Goal: Information Seeking & Learning: Learn about a topic

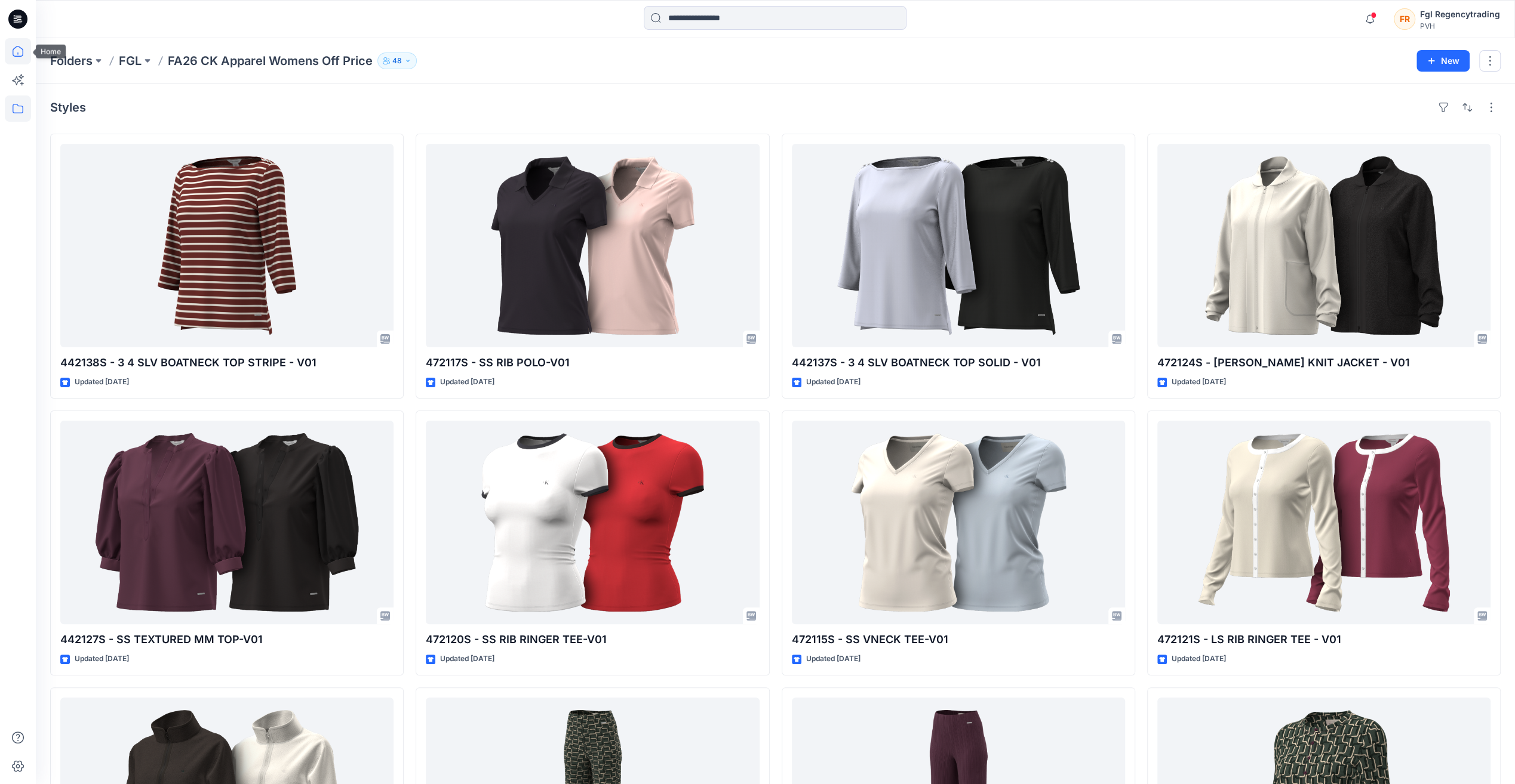
click at [8, 47] on icon at bounding box center [17, 52] width 27 height 27
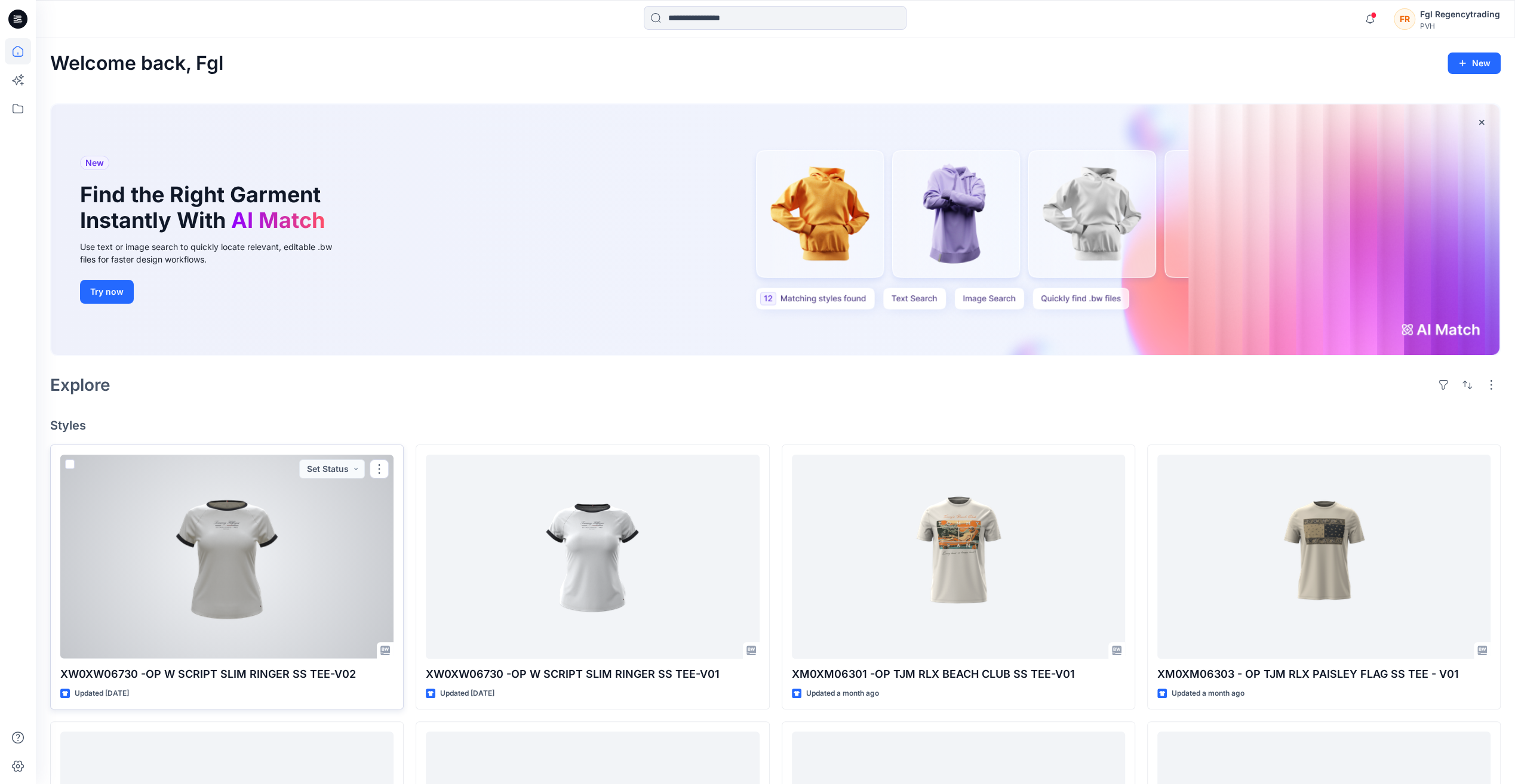
click at [247, 557] on div at bounding box center [227, 556] width 333 height 203
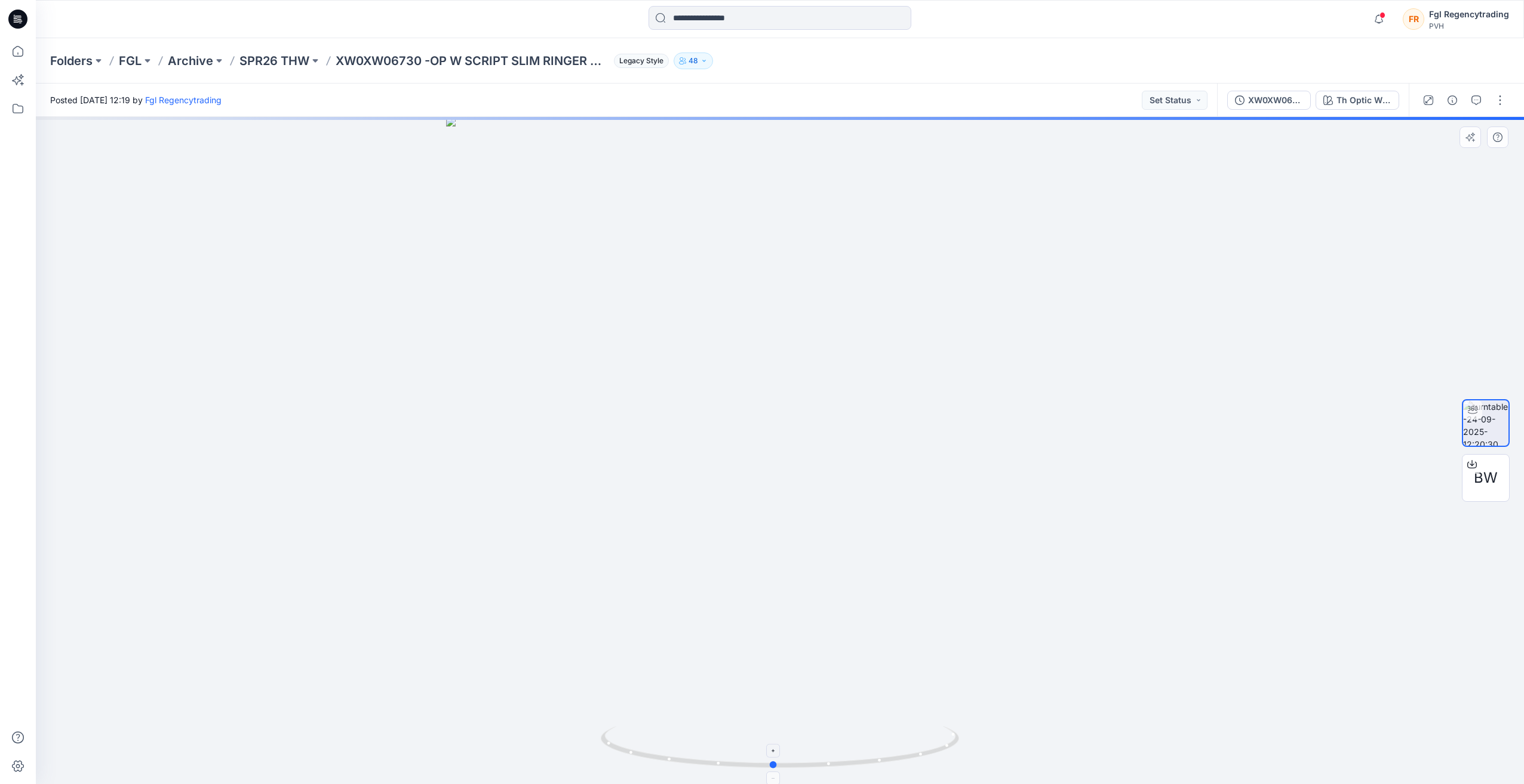
drag, startPoint x: 779, startPoint y: 768, endPoint x: 773, endPoint y: 763, distance: 7.8
click at [773, 763] on circle at bounding box center [774, 766] width 7 height 7
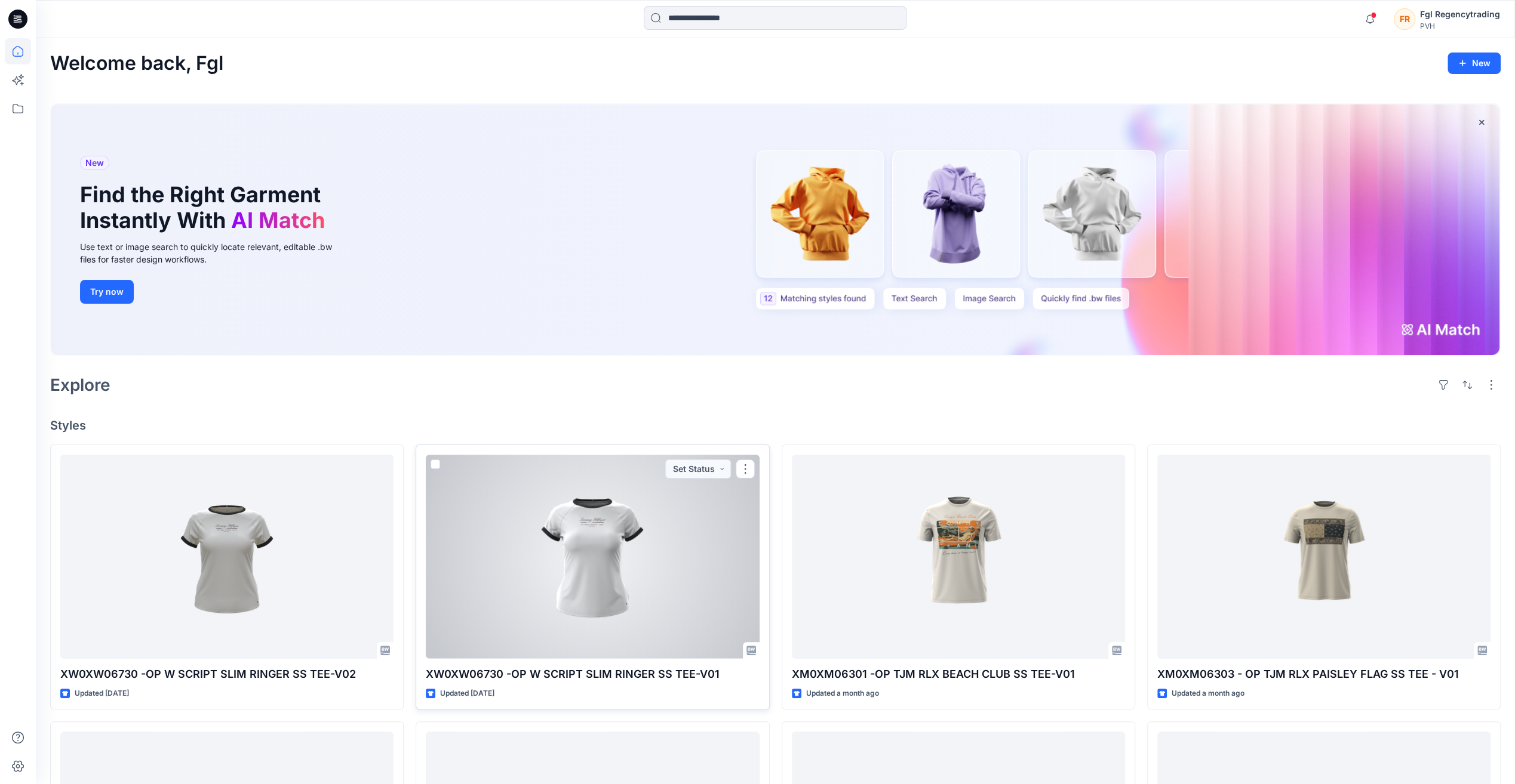
click at [585, 539] on div at bounding box center [593, 556] width 333 height 203
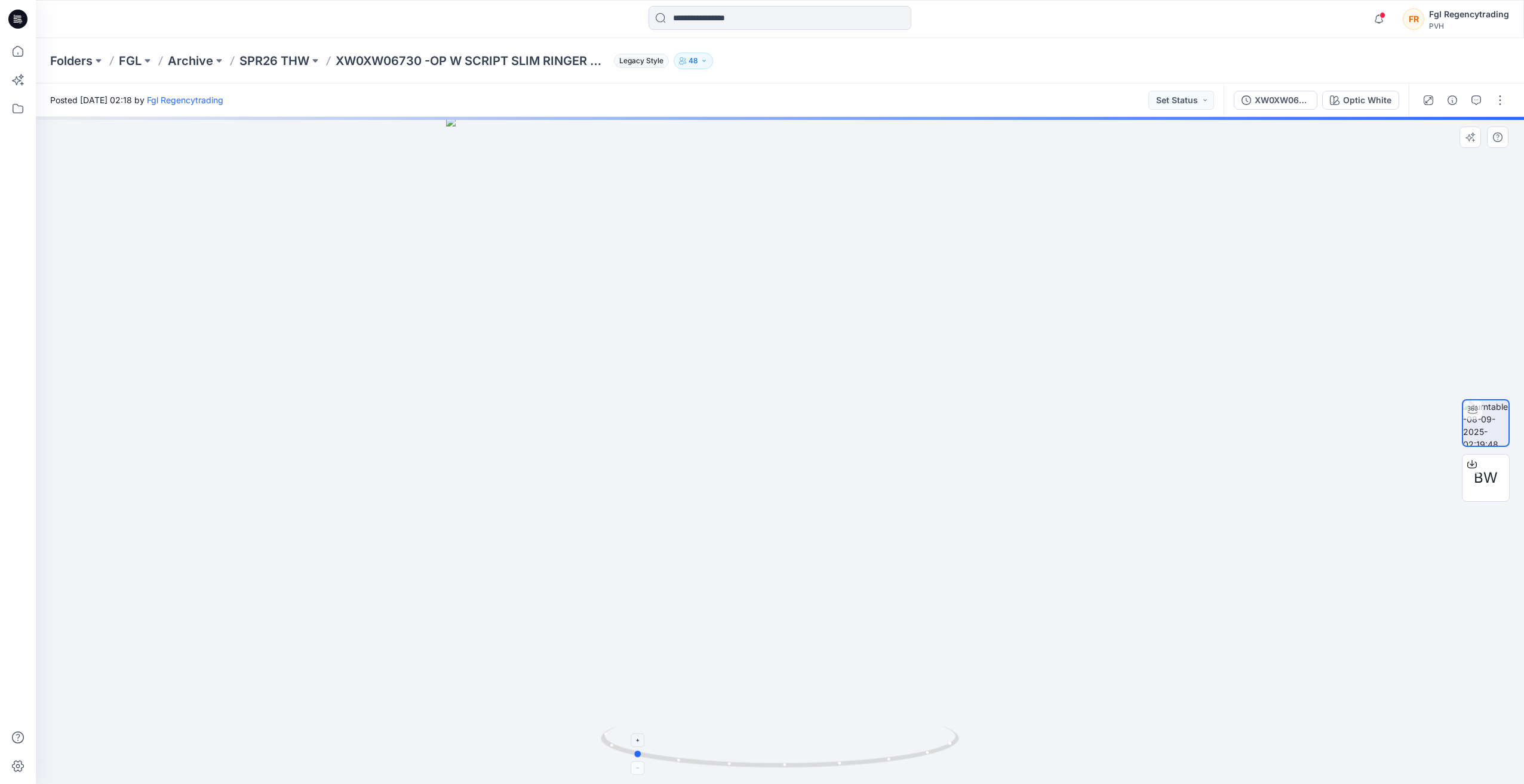
drag, startPoint x: 783, startPoint y: 770, endPoint x: 637, endPoint y: 760, distance: 146.3
click at [637, 760] on icon at bounding box center [781, 748] width 361 height 45
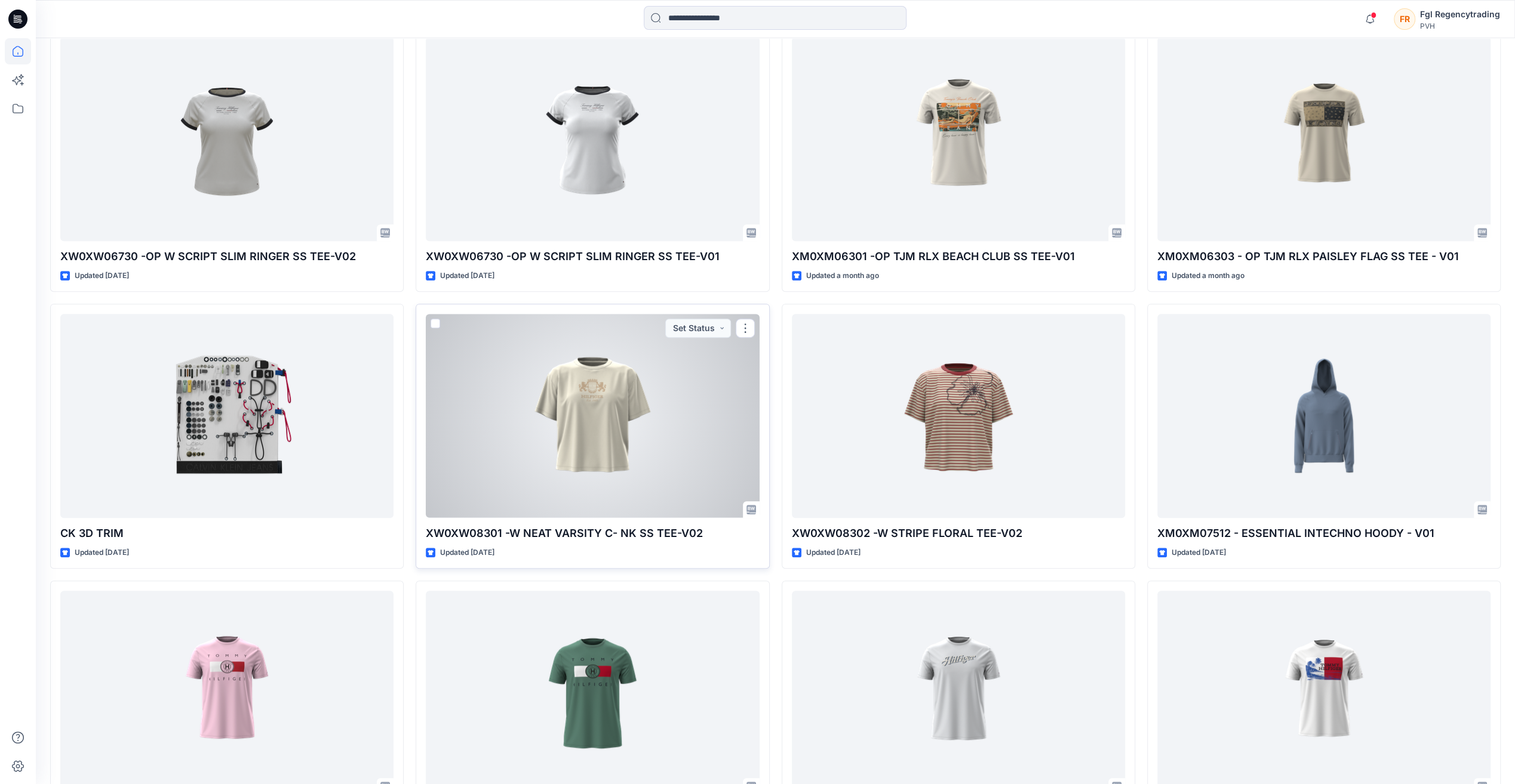
scroll to position [536, 0]
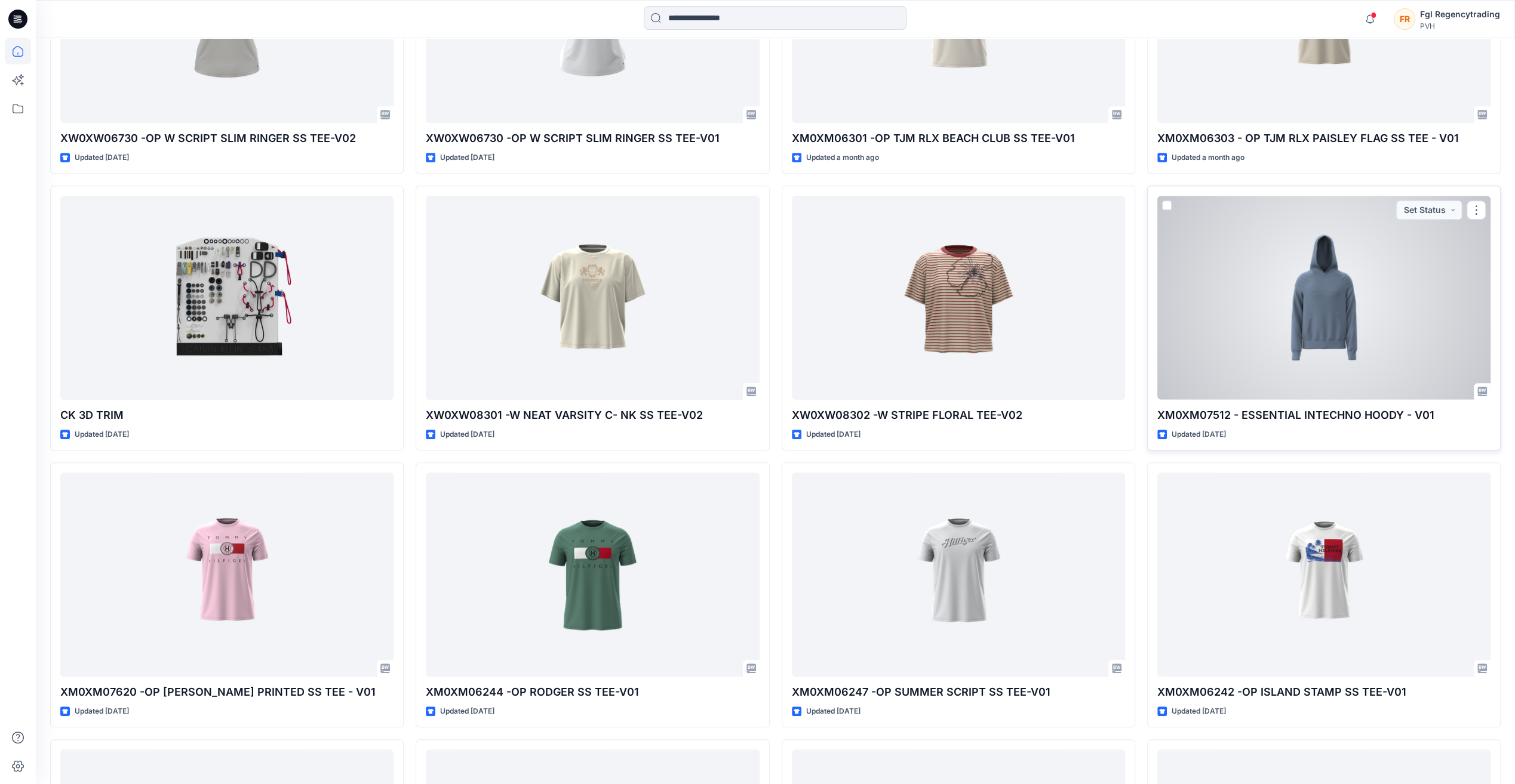
click at [1303, 282] on div at bounding box center [1324, 297] width 333 height 203
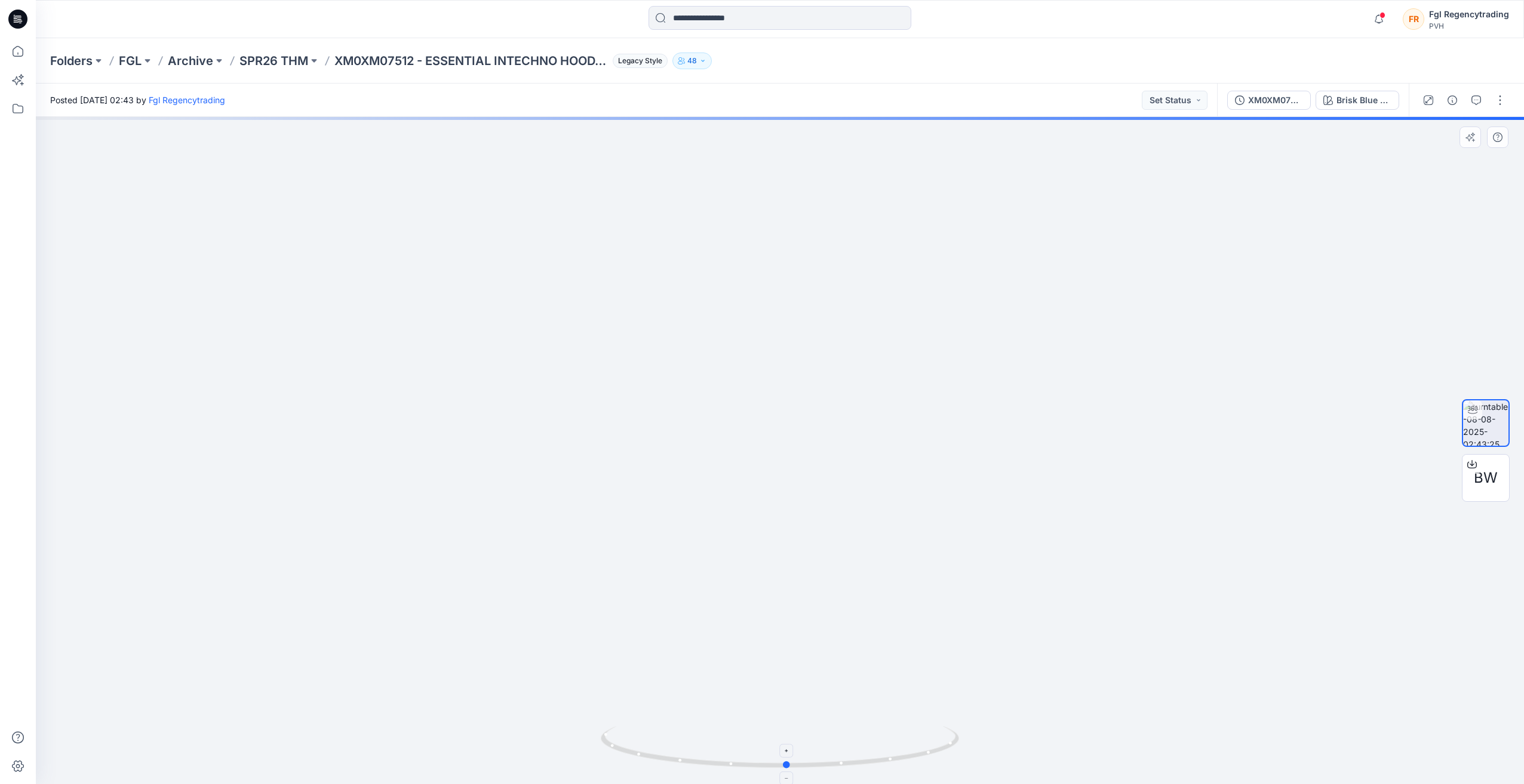
drag, startPoint x: 775, startPoint y: 769, endPoint x: 782, endPoint y: 764, distance: 8.6
click at [782, 764] on icon at bounding box center [781, 748] width 361 height 45
drag, startPoint x: 764, startPoint y: 304, endPoint x: 691, endPoint y: 362, distance: 93.2
click at [684, 172] on img at bounding box center [779, 384] width 1164 height 802
drag, startPoint x: 683, startPoint y: 505, endPoint x: 660, endPoint y: 354, distance: 152.7
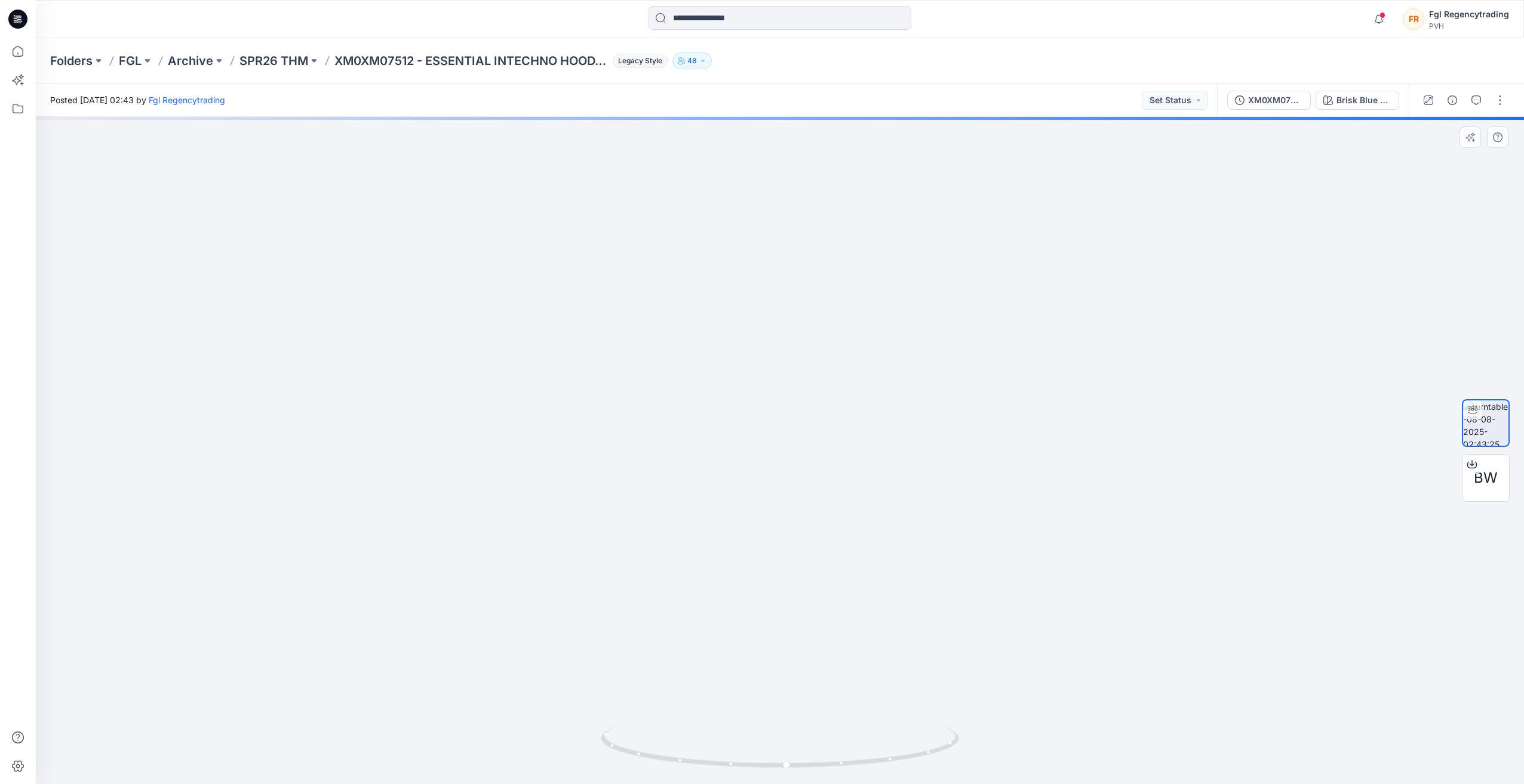
click at [660, 354] on img at bounding box center [779, 205] width 1164 height 1159
drag, startPoint x: 670, startPoint y: 306, endPoint x: 670, endPoint y: 314, distance: 8.0
click at [670, 314] on img at bounding box center [779, 216] width 1164 height 1137
drag, startPoint x: 677, startPoint y: 259, endPoint x: 667, endPoint y: 345, distance: 86.6
click at [667, 345] on img at bounding box center [779, 231] width 1164 height 1107
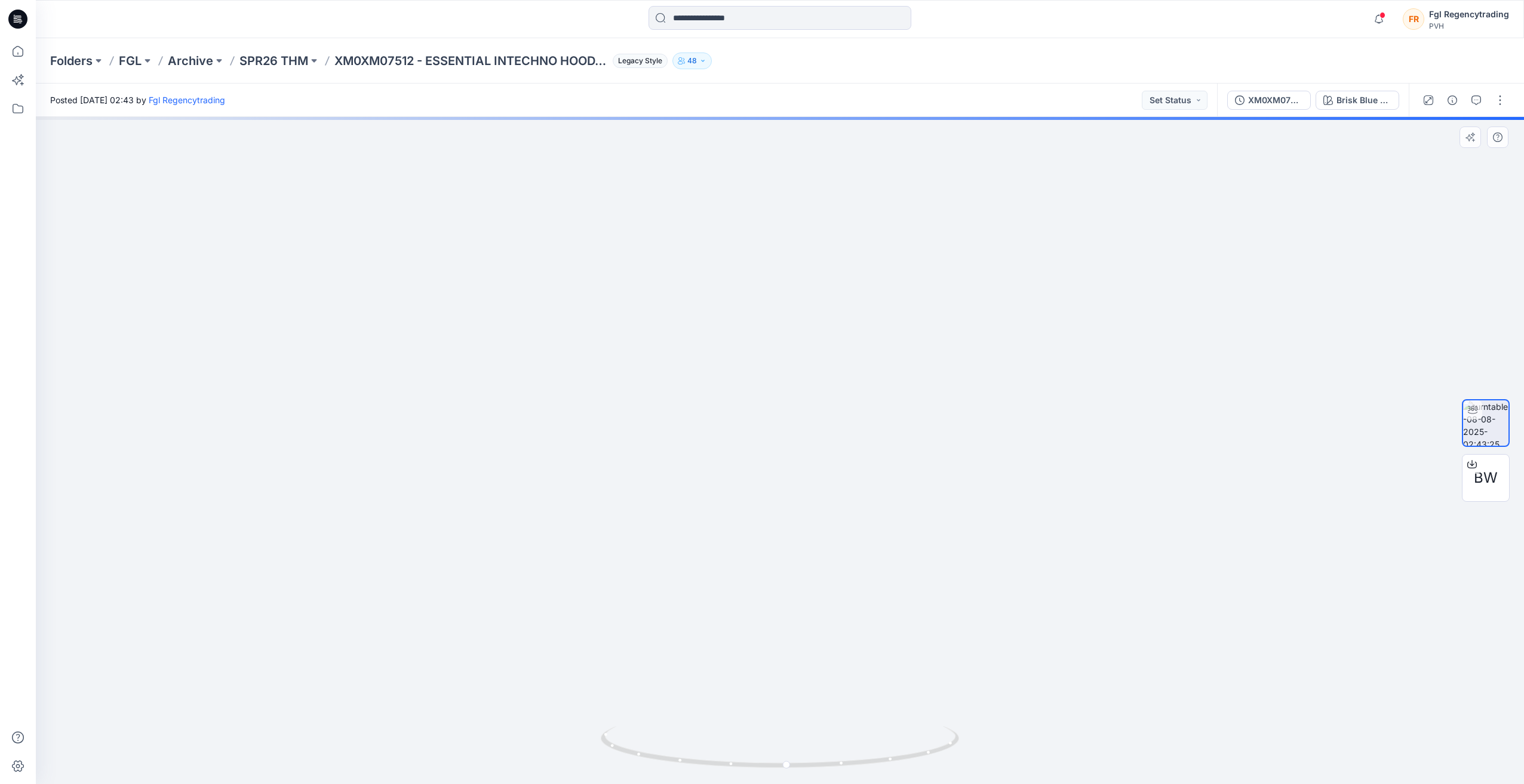
drag, startPoint x: 680, startPoint y: 264, endPoint x: 677, endPoint y: 286, distance: 22.2
click at [677, 286] on img at bounding box center [779, 273] width 1164 height 1020
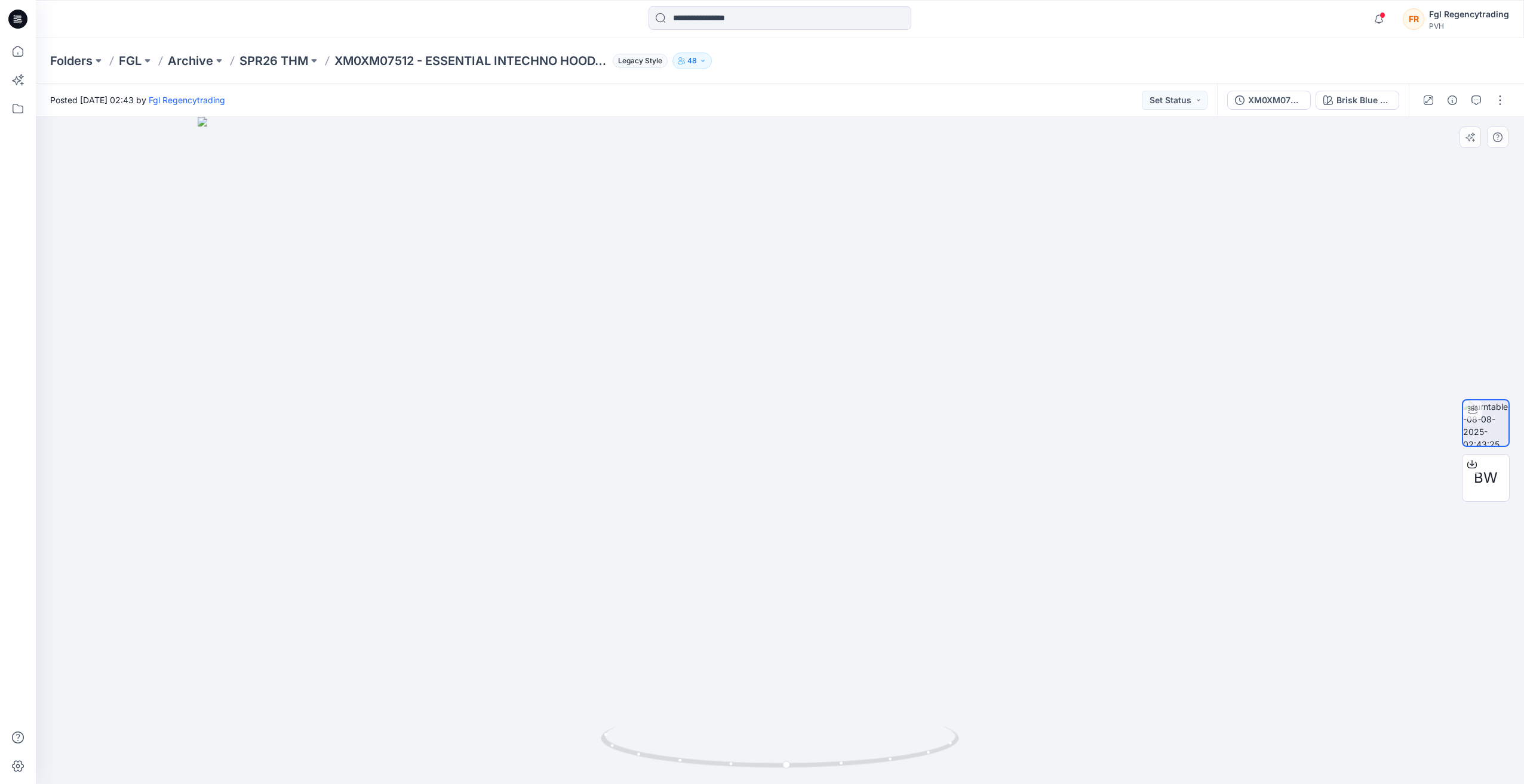
drag, startPoint x: 677, startPoint y: 274, endPoint x: 651, endPoint y: 650, distance: 376.9
click at [651, 650] on img at bounding box center [779, 450] width 1164 height 667
drag, startPoint x: 663, startPoint y: 578, endPoint x: 649, endPoint y: 429, distance: 149.7
click at [649, 429] on img at bounding box center [779, 430] width 1164 height 709
drag, startPoint x: 682, startPoint y: 356, endPoint x: 695, endPoint y: 499, distance: 143.6
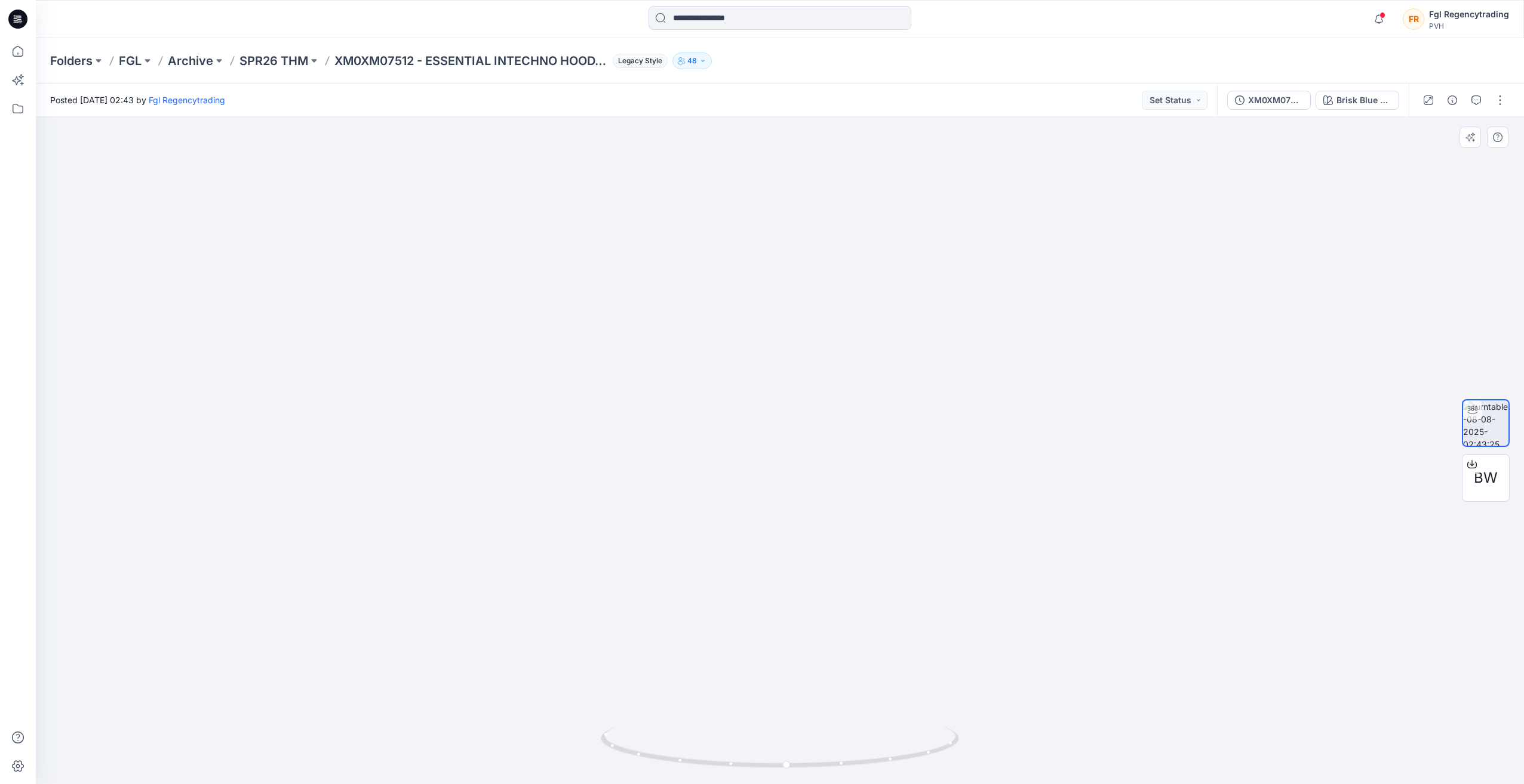
click at [679, 527] on img at bounding box center [779, 413] width 1164 height 742
drag, startPoint x: 698, startPoint y: 353, endPoint x: 696, endPoint y: 421, distance: 68.0
click at [696, 421] on img at bounding box center [779, 450] width 1164 height 667
